Goal: Use online tool/utility: Utilize a website feature to perform a specific function

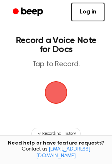
click at [54, 88] on span "button" at bounding box center [55, 92] width 25 height 25
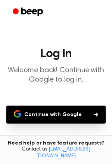
click at [56, 112] on button "Continue with Google" at bounding box center [55, 114] width 99 height 18
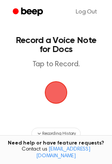
click at [52, 92] on span "button" at bounding box center [56, 92] width 32 height 32
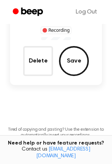
scroll to position [79, 0]
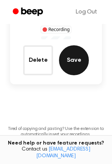
click at [70, 65] on button "Save" at bounding box center [74, 60] width 30 height 30
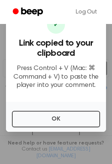
scroll to position [82, 0]
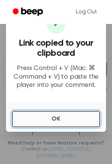
click at [72, 117] on button "OK" at bounding box center [56, 119] width 88 height 16
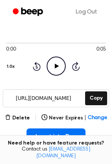
scroll to position [49, 0]
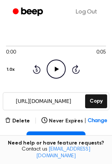
click at [57, 68] on icon "Play Audio" at bounding box center [56, 68] width 19 height 19
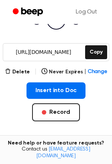
scroll to position [99, 0]
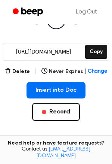
click at [68, 91] on button "Insert into Doc" at bounding box center [56, 90] width 59 height 16
click at [91, 70] on span "Change" at bounding box center [97, 72] width 19 height 8
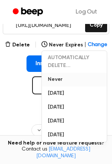
scroll to position [124, 0]
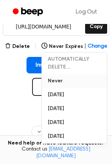
click at [52, 81] on button "Never" at bounding box center [74, 81] width 65 height 14
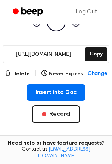
scroll to position [94, 0]
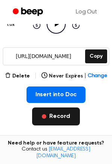
click at [57, 112] on button "Record" at bounding box center [55, 116] width 47 height 18
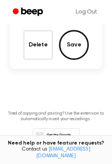
scroll to position [76, 0]
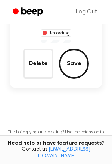
click at [57, 112] on main "Record a Beep Recording in progress. 0:09 Recording Delete Save Tired of copyin…" at bounding box center [56, 56] width 112 height 264
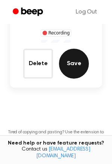
click at [71, 65] on button "Save" at bounding box center [74, 64] width 30 height 30
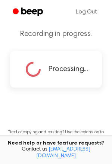
click at [42, 69] on icon at bounding box center [33, 69] width 26 height 26
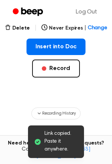
click at [30, 70] on div "Insert into Doc Record" at bounding box center [56, 70] width 100 height 63
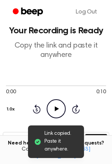
scroll to position [9, 0]
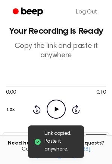
click at [50, 104] on icon "Play Audio" at bounding box center [56, 108] width 19 height 19
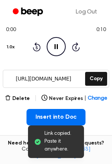
scroll to position [73, 0]
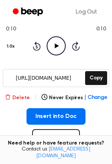
click at [28, 98] on button "Delete" at bounding box center [17, 98] width 25 height 8
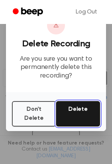
click at [71, 112] on button "Delete" at bounding box center [78, 113] width 44 height 25
